Goal: Navigation & Orientation: Find specific page/section

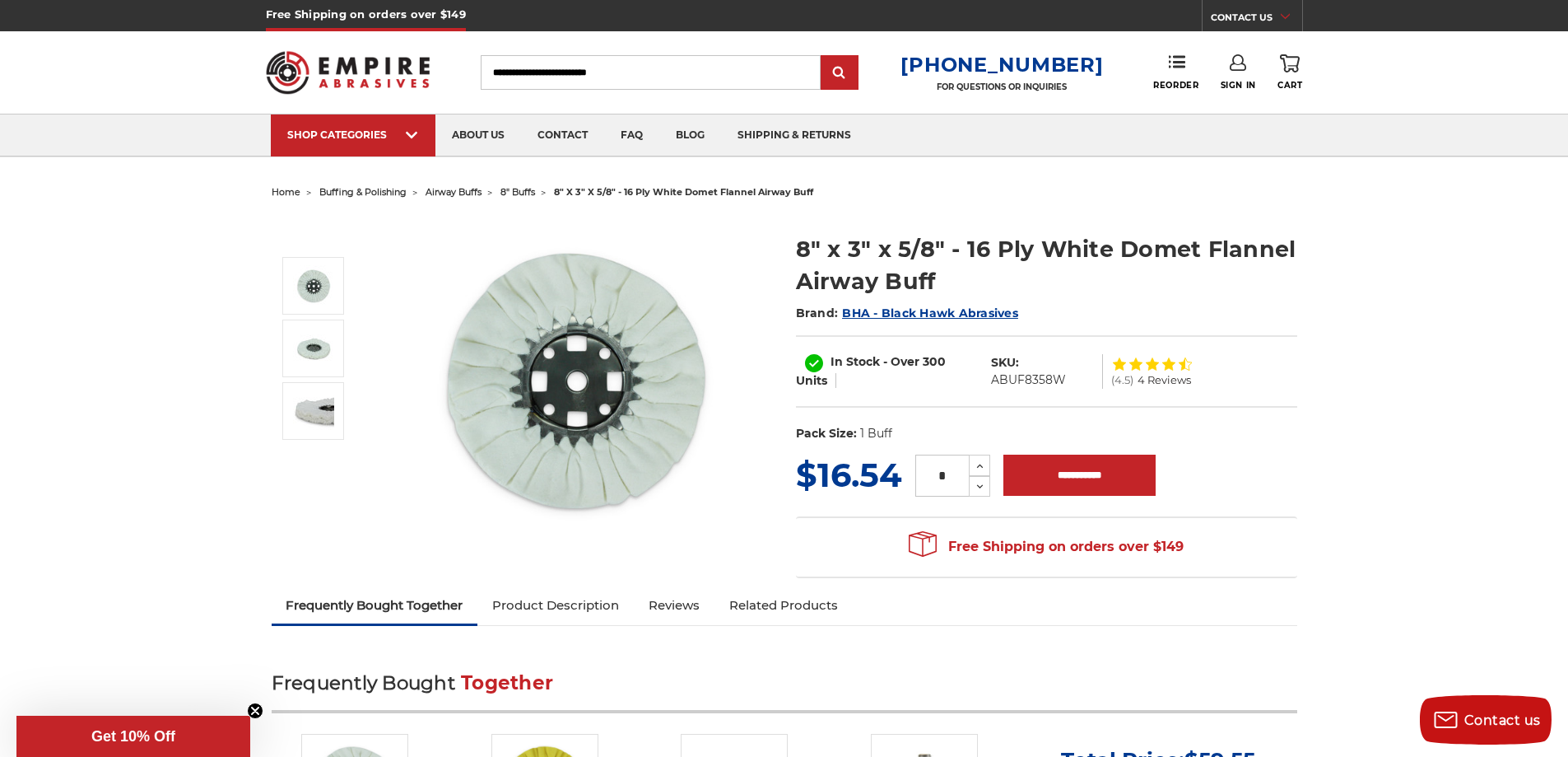
click at [523, 192] on span "8" buffs" at bounding box center [517, 192] width 35 height 12
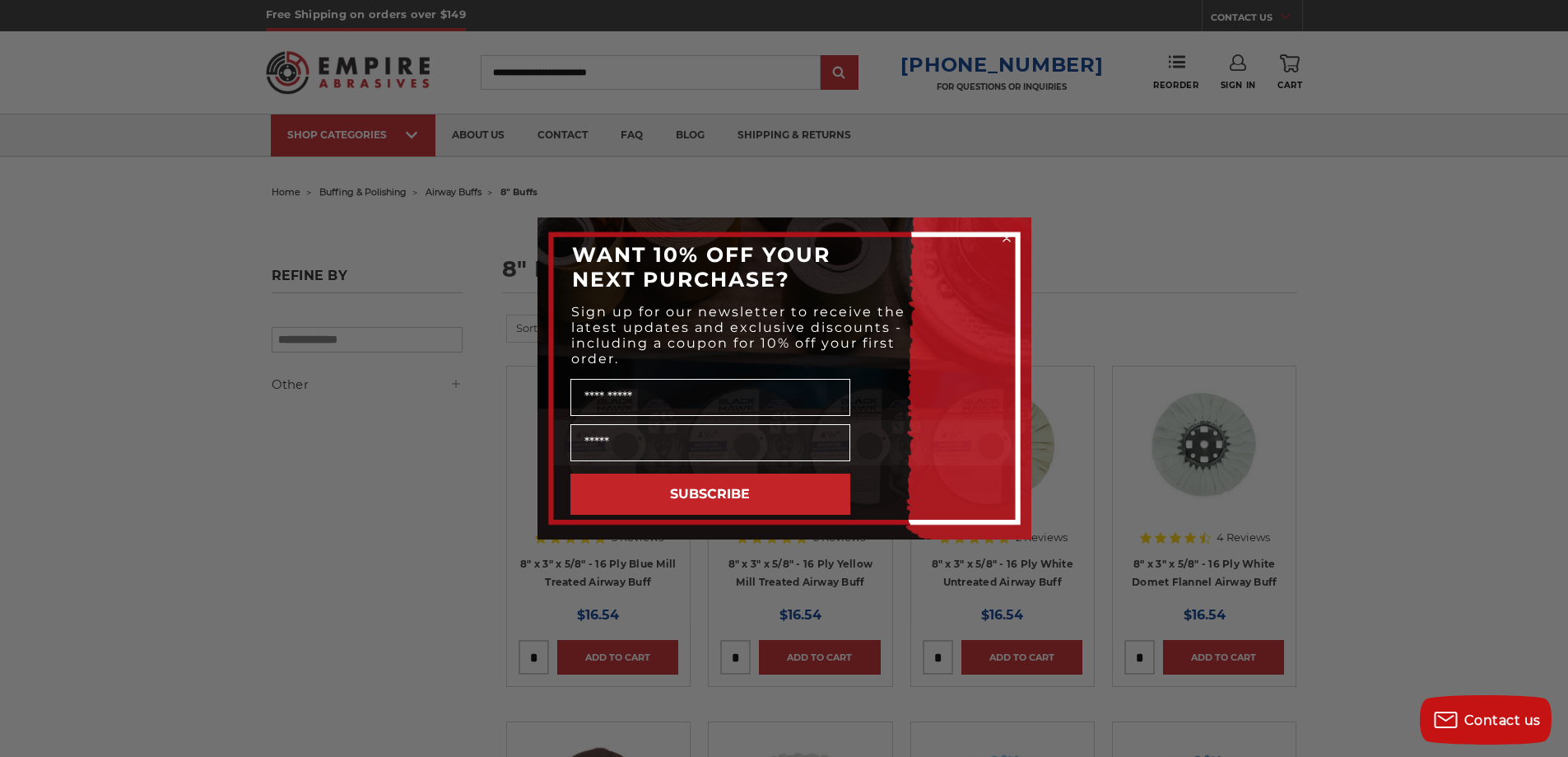
click at [1006, 234] on circle "Close dialog" at bounding box center [1006, 239] width 16 height 16
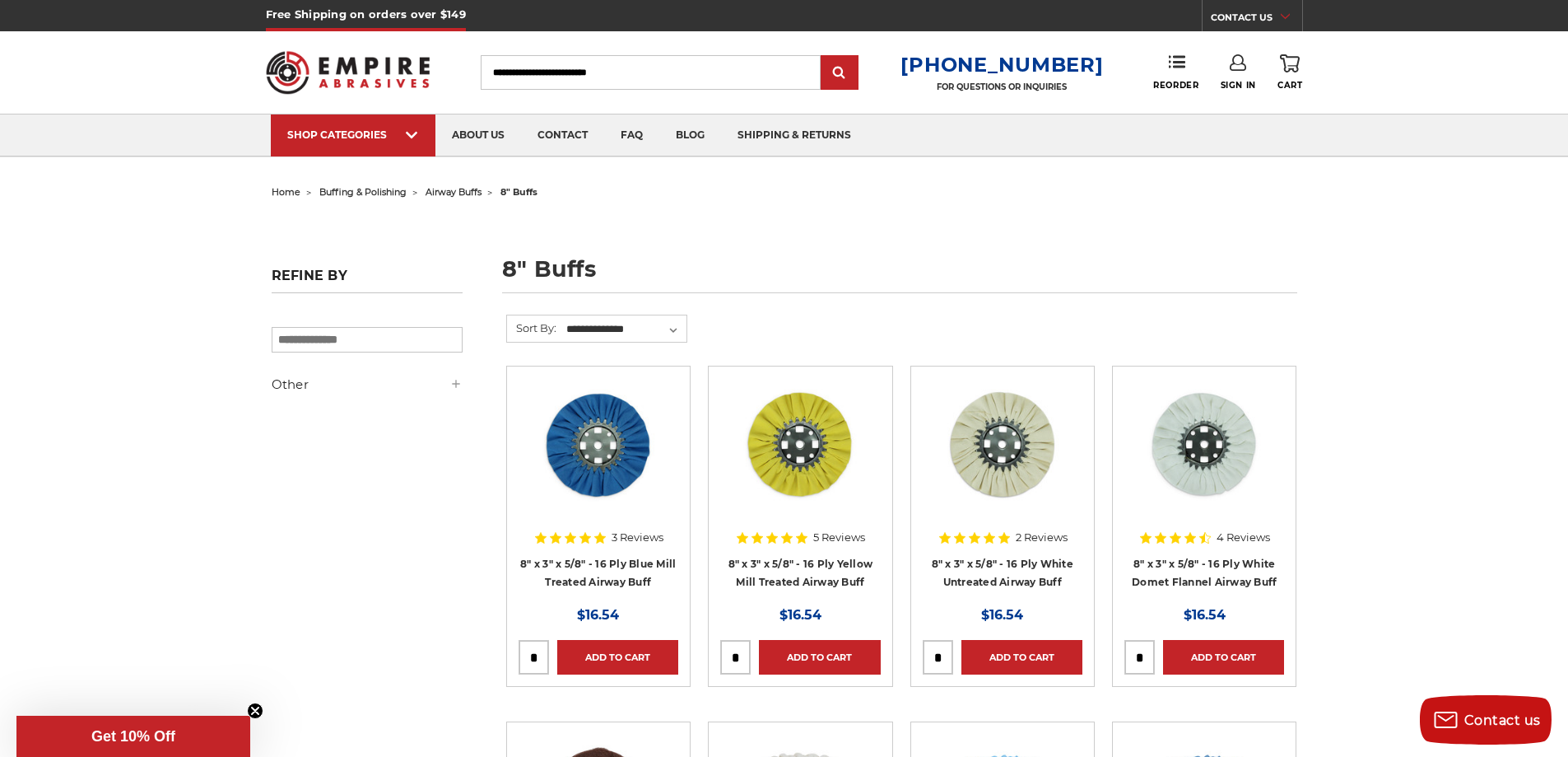
click at [386, 193] on span "buffing & polishing" at bounding box center [362, 192] width 87 height 12
